Goal: Information Seeking & Learning: Learn about a topic

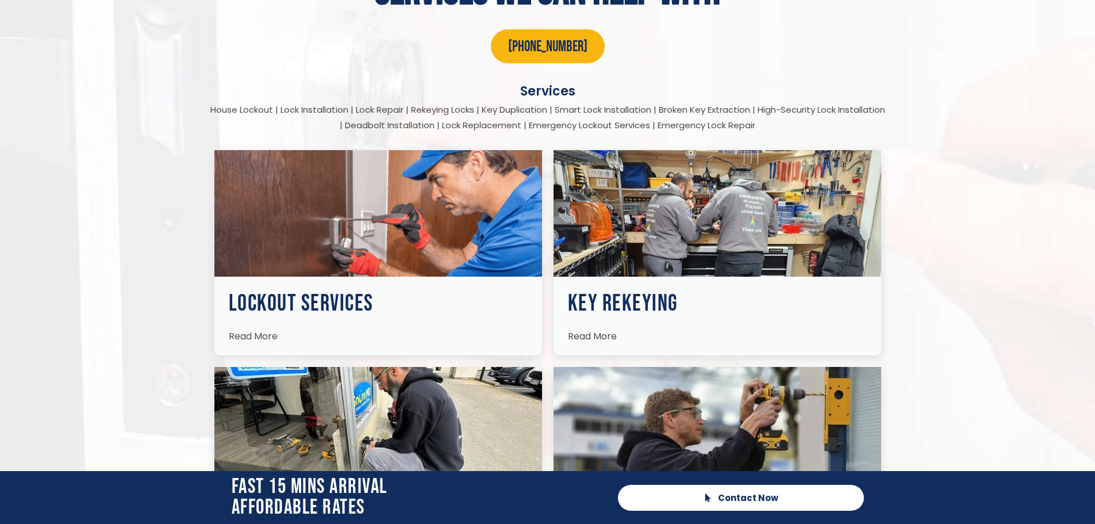
scroll to position [1609, 0]
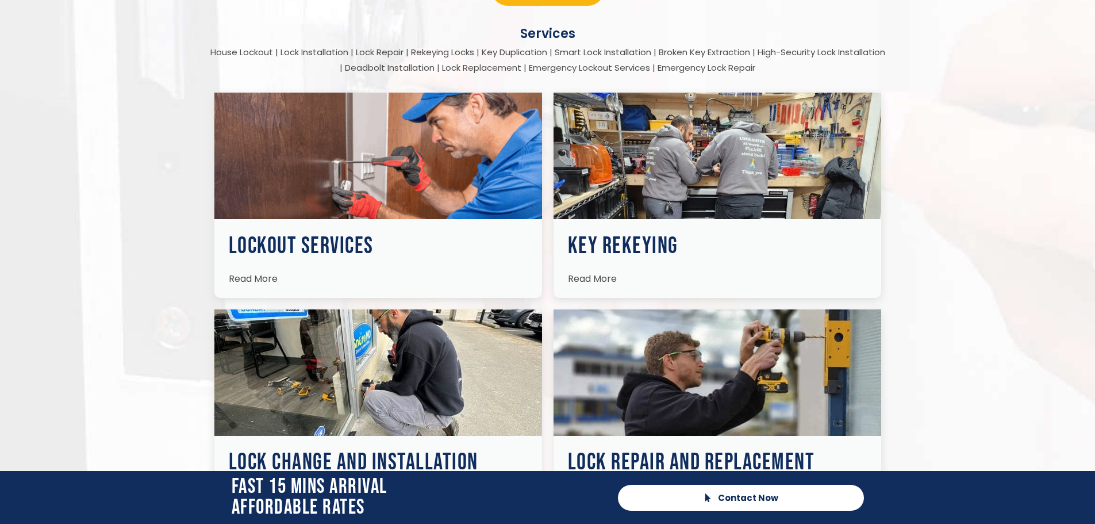
click at [435, 244] on h3 "Lockout Services" at bounding box center [378, 246] width 299 height 23
click at [263, 280] on span "Read More" at bounding box center [253, 278] width 49 height 13
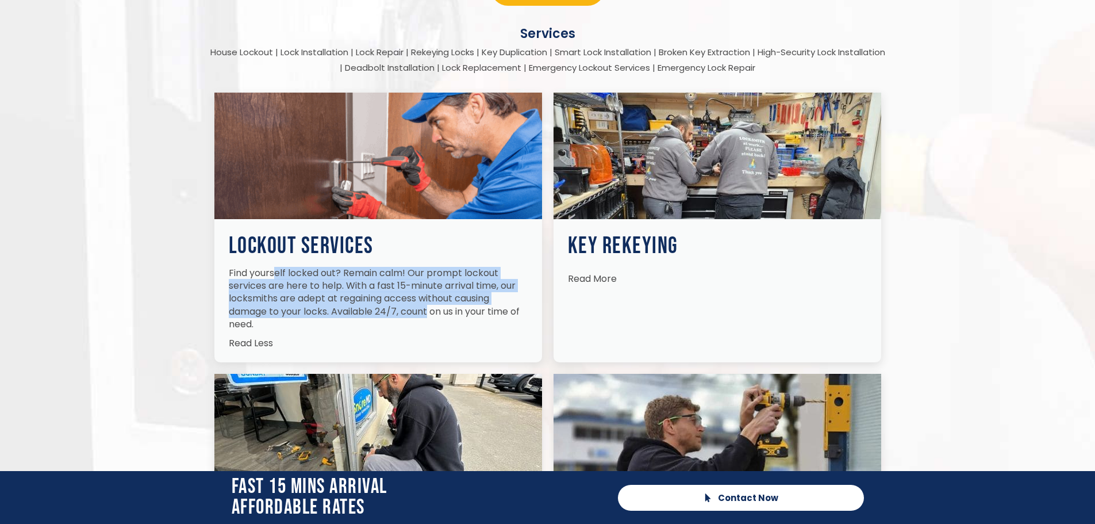
drag, startPoint x: 276, startPoint y: 271, endPoint x: 428, endPoint y: 309, distance: 156.4
click at [428, 309] on p "Find yourself locked out? Remain calm! Our prompt lockout services are here to …" at bounding box center [378, 299] width 299 height 64
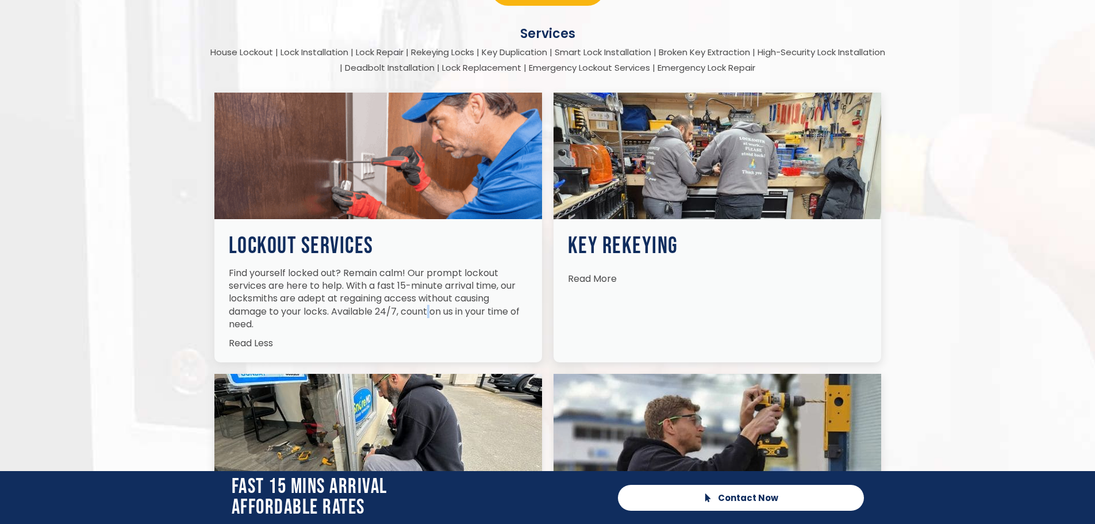
click at [428, 309] on p "Find yourself locked out? Remain calm! Our prompt lockout services are here to …" at bounding box center [378, 299] width 299 height 64
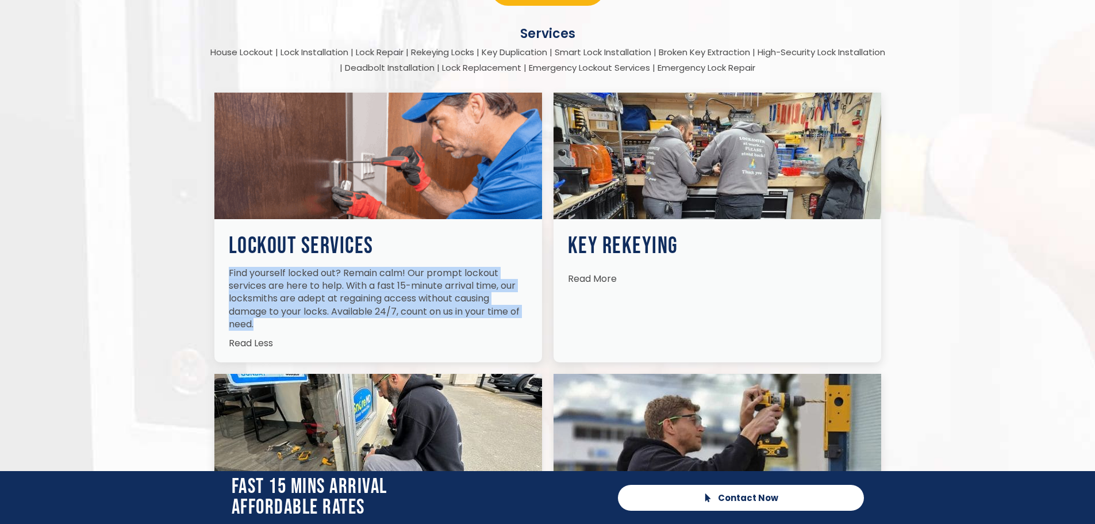
click at [428, 309] on p "Find yourself locked out? Remain calm! Our prompt lockout services are here to …" at bounding box center [378, 299] width 299 height 64
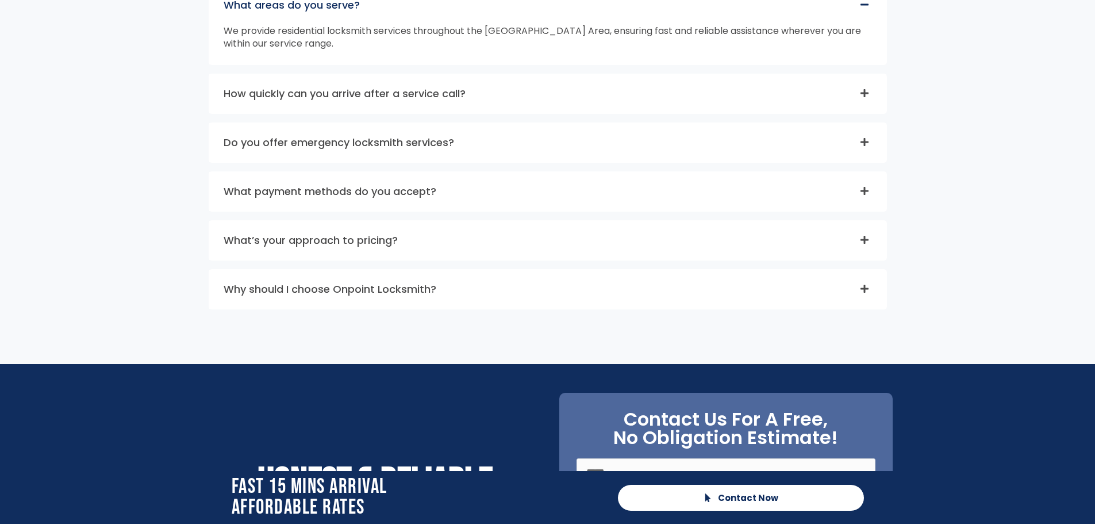
scroll to position [3736, 0]
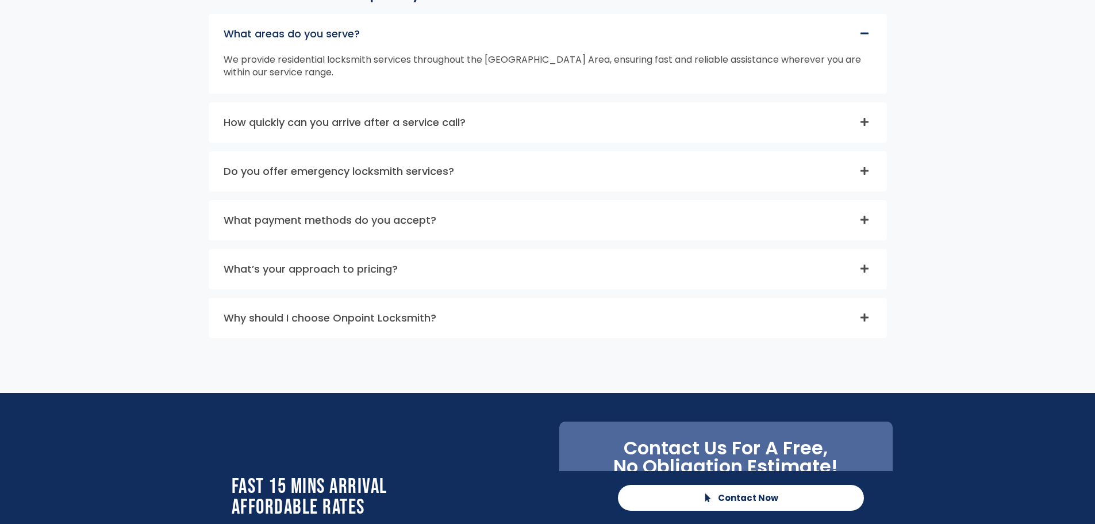
click at [435, 277] on div "What’s your approach to pricing?" at bounding box center [547, 268] width 677 height 39
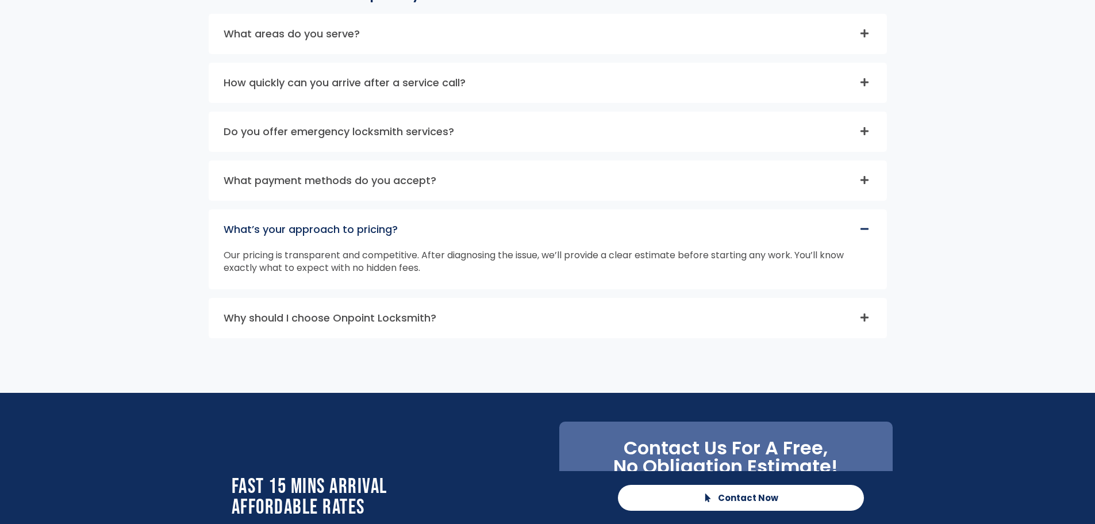
click at [446, 313] on div "Why should I choose Onpoint Locksmith?" at bounding box center [547, 317] width 677 height 39
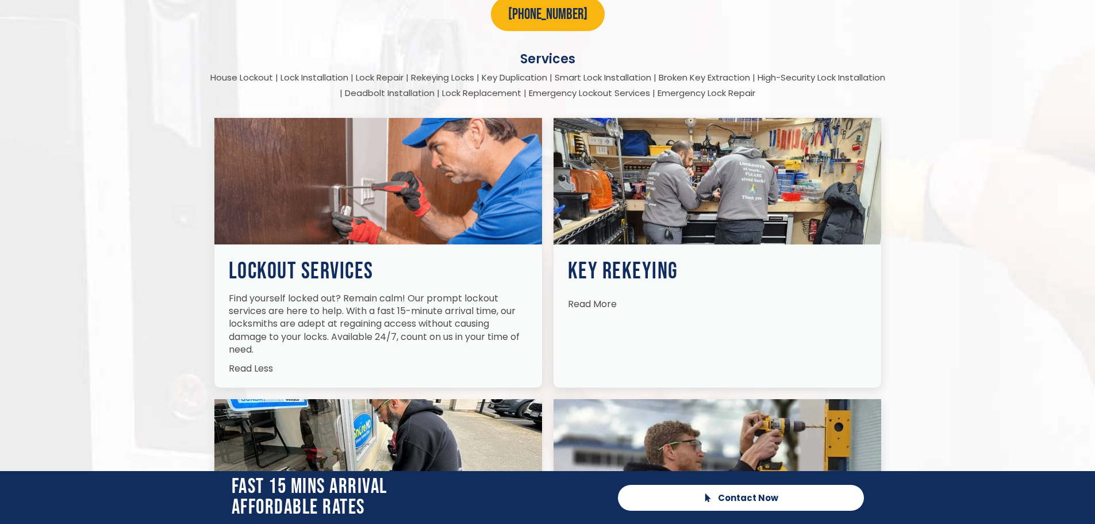
scroll to position [0, 0]
